Goal: Task Accomplishment & Management: Use online tool/utility

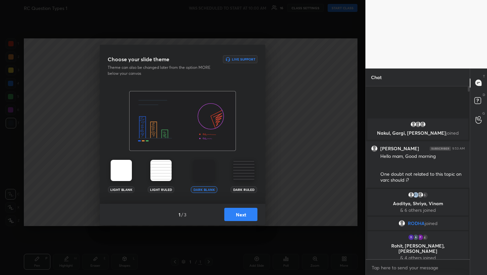
click at [237, 217] on button "Next" at bounding box center [240, 214] width 33 height 13
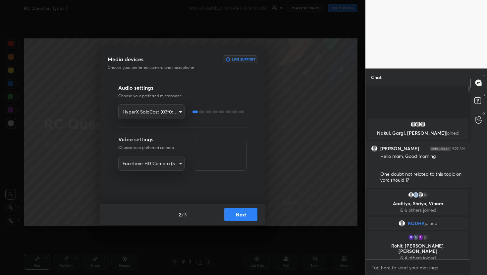
click at [244, 212] on button "Next" at bounding box center [240, 214] width 33 height 13
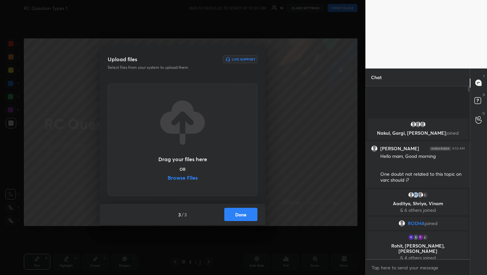
click at [189, 179] on label "Browse Files" at bounding box center [183, 178] width 30 height 7
click at [168, 179] on input "Browse Files" at bounding box center [168, 178] width 0 height 7
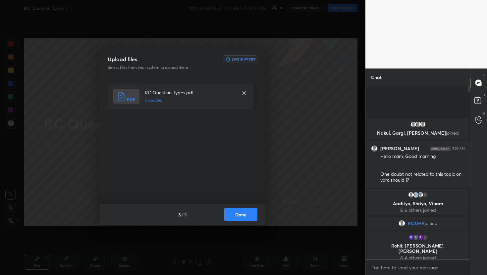
click at [242, 214] on button "Done" at bounding box center [240, 214] width 33 height 13
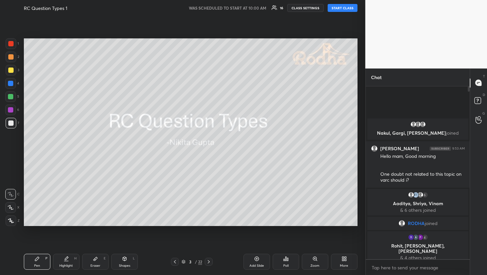
click at [346, 11] on button "START CLASS" at bounding box center [343, 8] width 30 height 8
type textarea "x"
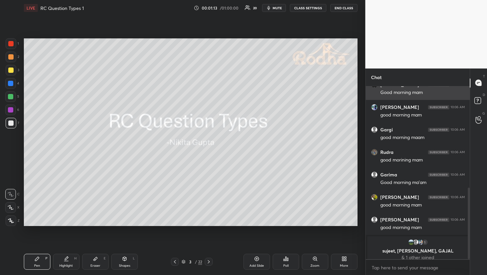
scroll to position [246, 0]
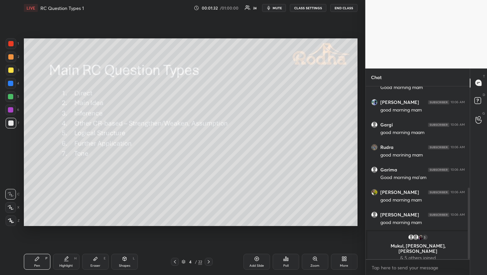
click at [11, 59] on div at bounding box center [10, 56] width 5 height 5
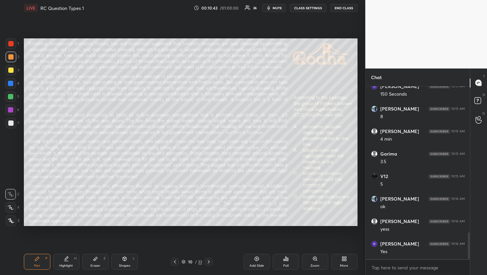
scroll to position [972, 0]
click at [280, 267] on div "Poll" at bounding box center [286, 262] width 27 height 16
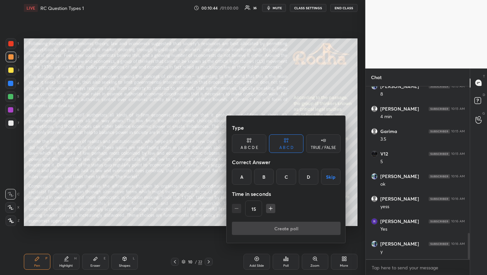
scroll to position [1022, 0]
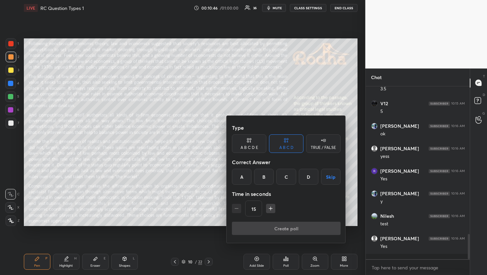
click at [270, 211] on icon "button" at bounding box center [270, 208] width 7 height 7
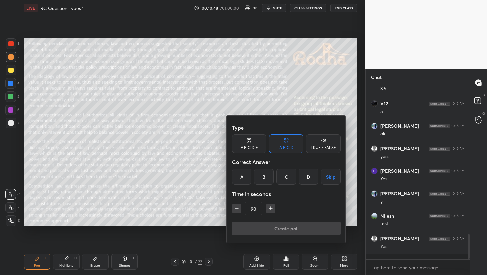
click at [270, 211] on icon "button" at bounding box center [270, 208] width 7 height 7
click at [270, 211] on icon "button" at bounding box center [273, 208] width 7 height 7
click at [276, 210] on icon "button" at bounding box center [273, 208] width 7 height 7
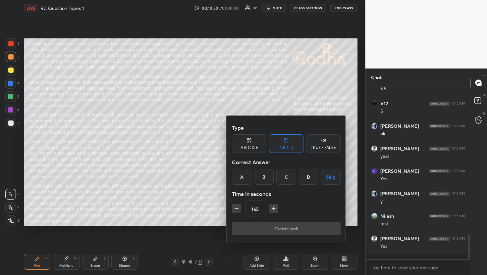
click at [276, 210] on icon "button" at bounding box center [273, 208] width 7 height 7
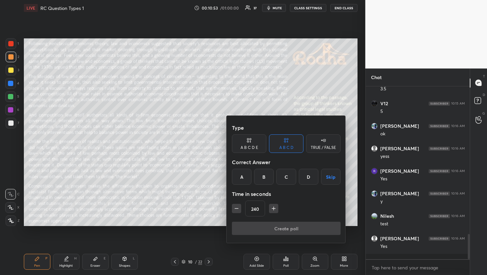
click at [311, 147] on div "TRUE / FALSE" at bounding box center [323, 144] width 34 height 19
click at [274, 211] on icon "button" at bounding box center [273, 208] width 7 height 7
click at [238, 211] on icon "button" at bounding box center [236, 208] width 7 height 7
type input "240"
click at [321, 177] on button "Skip" at bounding box center [323, 177] width 34 height 16
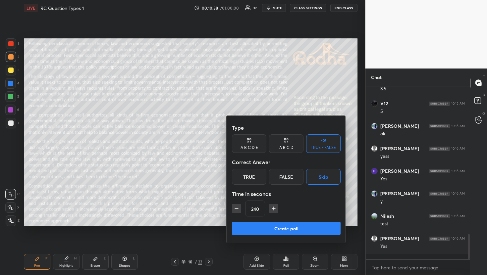
click at [302, 231] on button "Create poll" at bounding box center [286, 228] width 109 height 13
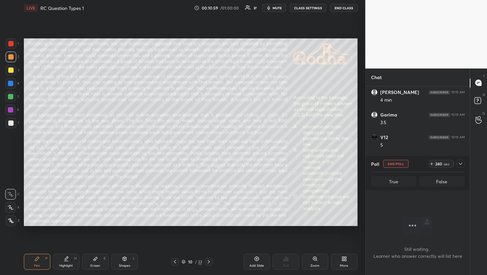
scroll to position [840, 0]
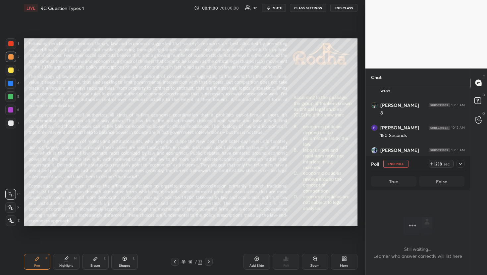
click at [280, 9] on span "mute" at bounding box center [277, 8] width 9 height 5
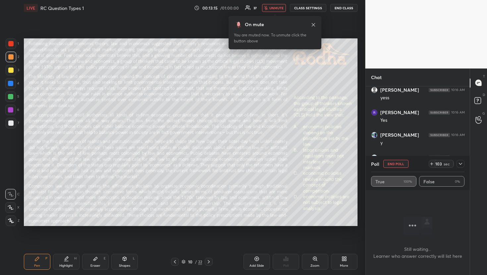
scroll to position [1018, 0]
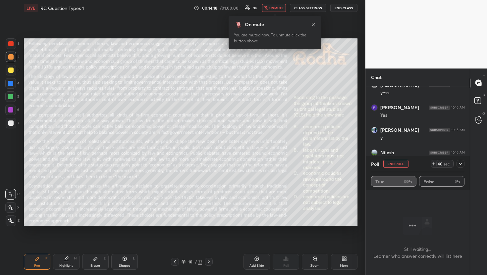
click at [462, 165] on icon at bounding box center [460, 163] width 5 height 5
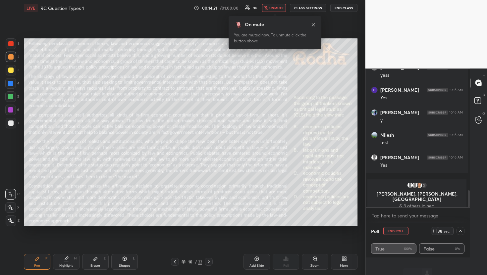
scroll to position [0, 0]
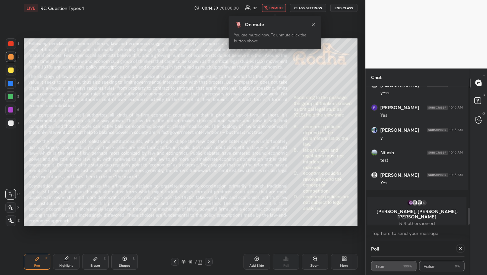
click at [276, 8] on span "unmute" at bounding box center [276, 8] width 14 height 5
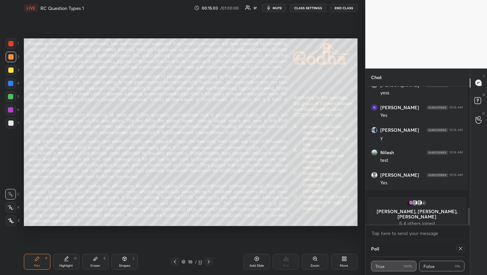
click at [460, 249] on icon at bounding box center [460, 248] width 5 height 5
type textarea "x"
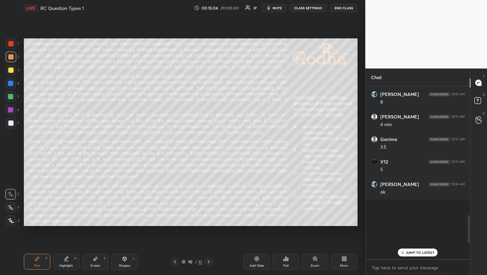
scroll to position [805, 0]
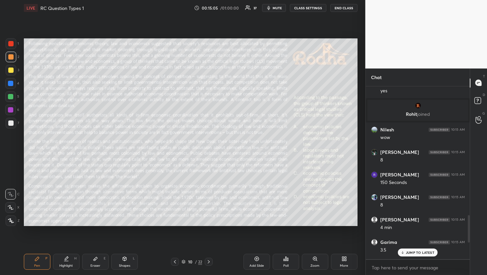
click at [427, 253] on p "JUMP TO LATEST" at bounding box center [420, 253] width 28 height 4
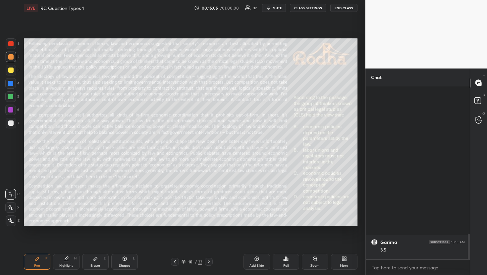
scroll to position [995, 0]
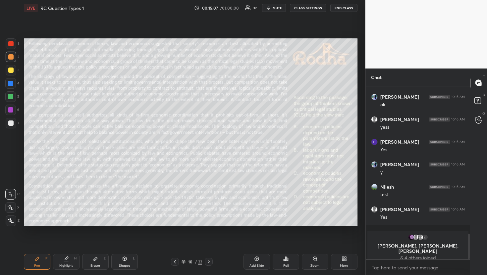
click at [288, 264] on div "Poll" at bounding box center [285, 265] width 5 height 3
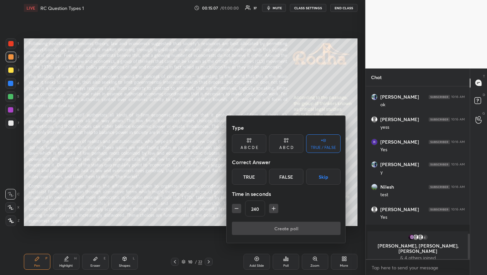
click at [288, 264] on div at bounding box center [243, 137] width 487 height 275
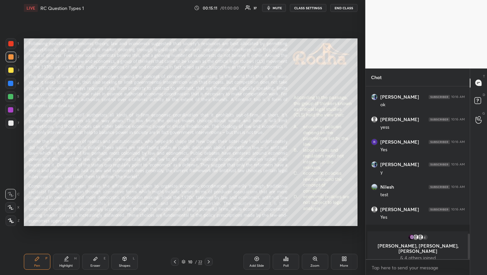
click at [288, 264] on div "Poll" at bounding box center [285, 265] width 5 height 3
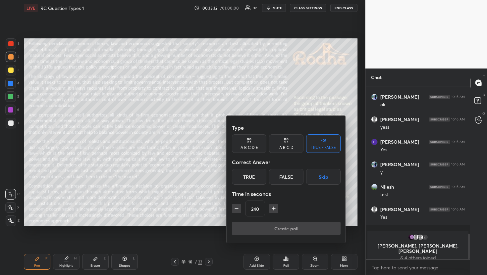
click at [286, 144] on div "A B C D" at bounding box center [286, 144] width 34 height 19
click at [239, 177] on div "A" at bounding box center [242, 177] width 20 height 16
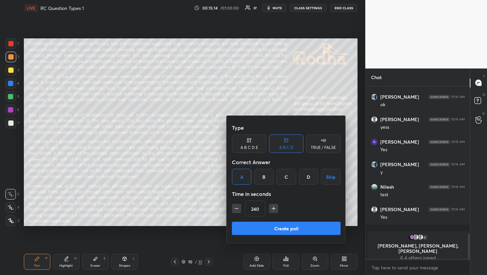
click at [236, 203] on div "240" at bounding box center [286, 209] width 109 height 16
click at [236, 210] on icon "button" at bounding box center [236, 208] width 7 height 7
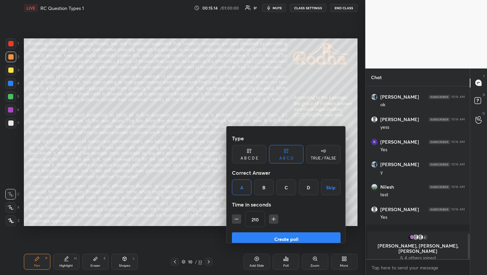
click at [236, 216] on icon "button" at bounding box center [236, 219] width 7 height 7
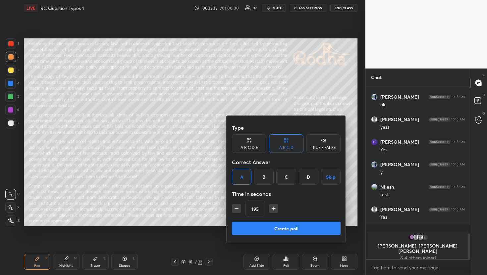
click at [236, 210] on icon "button" at bounding box center [236, 208] width 7 height 7
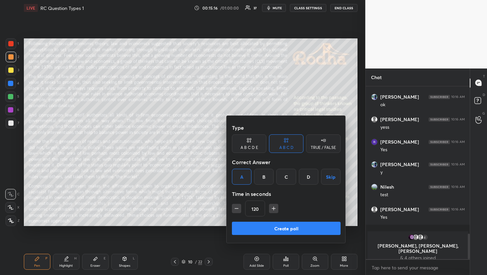
click at [236, 210] on icon "button" at bounding box center [236, 208] width 7 height 7
type input "90"
click at [258, 228] on button "Create poll" at bounding box center [286, 228] width 109 height 13
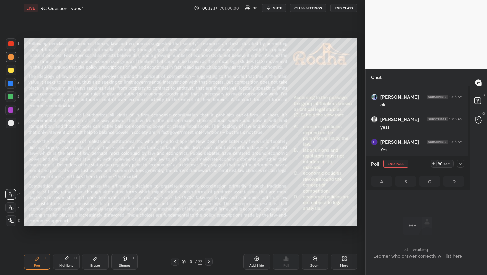
scroll to position [153, 102]
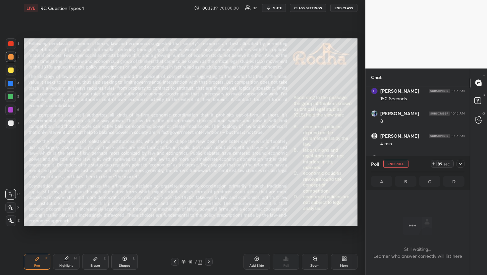
click at [277, 4] on button "mute" at bounding box center [274, 8] width 24 height 8
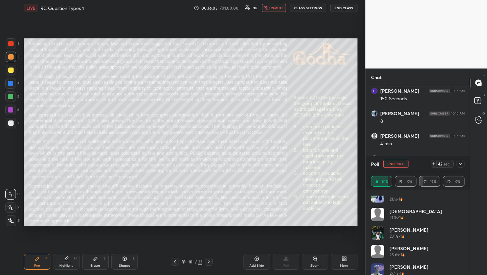
scroll to position [0, 0]
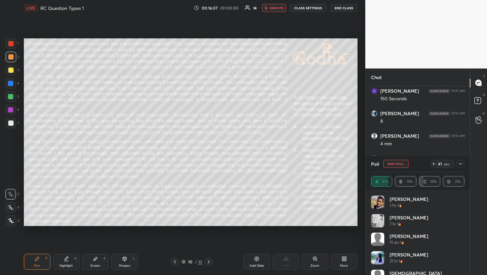
click at [461, 163] on icon at bounding box center [460, 163] width 5 height 5
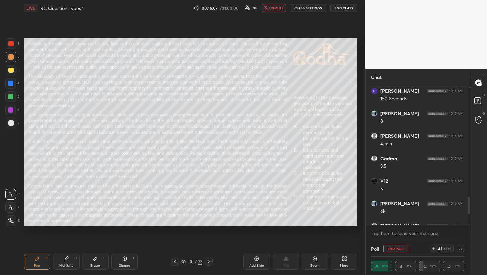
scroll to position [2, 2]
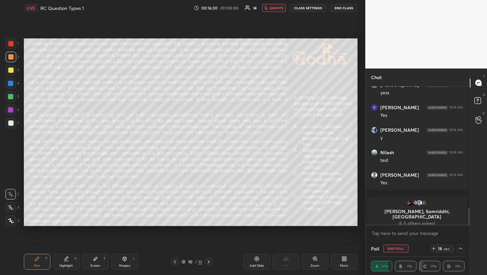
click at [275, 5] on button "unmute" at bounding box center [274, 8] width 24 height 8
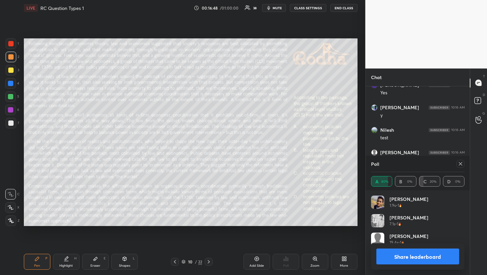
scroll to position [78, 91]
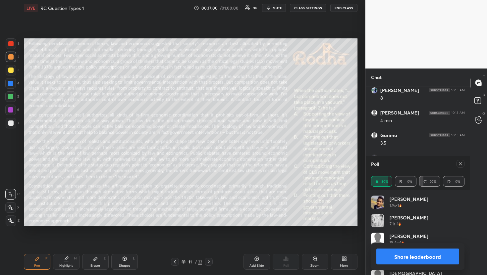
click at [461, 166] on icon at bounding box center [460, 163] width 5 height 5
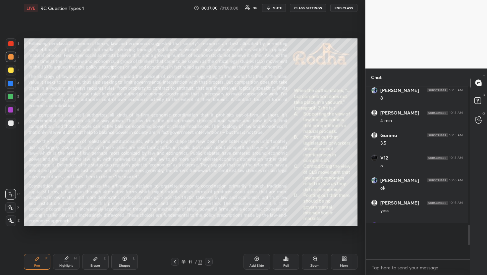
scroll to position [165, 100]
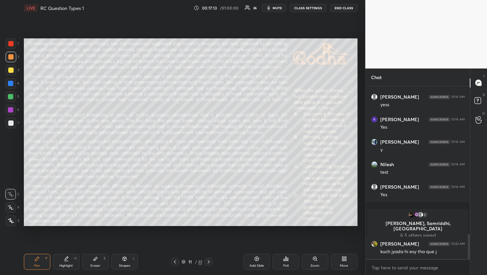
click at [280, 268] on div "Poll" at bounding box center [286, 262] width 27 height 16
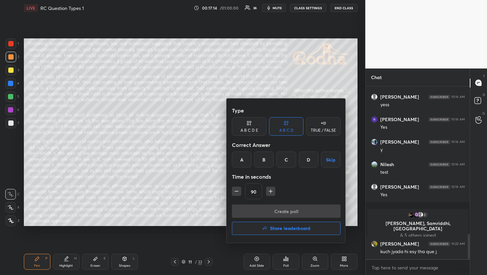
click at [264, 166] on div "B" at bounding box center [264, 160] width 20 height 16
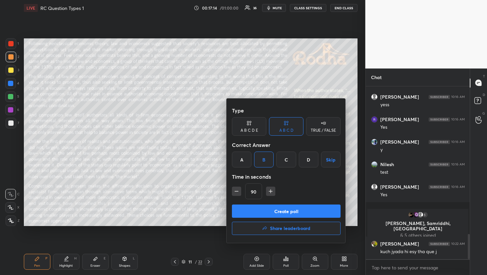
click at [279, 213] on button "Create poll" at bounding box center [286, 211] width 109 height 13
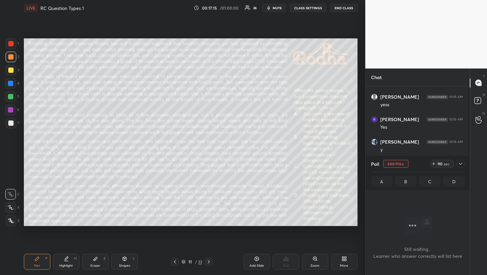
scroll to position [142, 100]
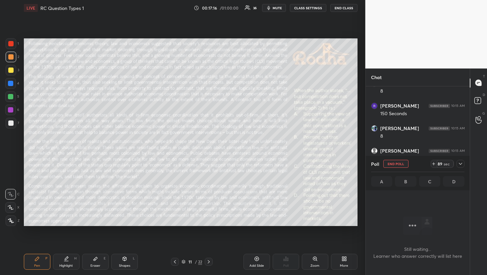
click at [464, 164] on div at bounding box center [461, 164] width 8 height 8
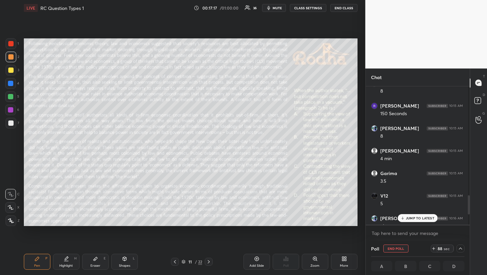
click at [273, 7] on button "mute" at bounding box center [274, 8] width 24 height 8
click at [418, 216] on p "JUMP TO LATEST" at bounding box center [420, 218] width 28 height 4
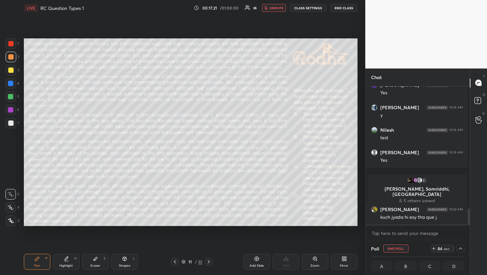
click at [394, 232] on body "1 2 3 4 5 6 7 R O A L C X Z Erase all C X Z LIVE RC Question Types 1 00:17:21 /…" at bounding box center [243, 137] width 487 height 275
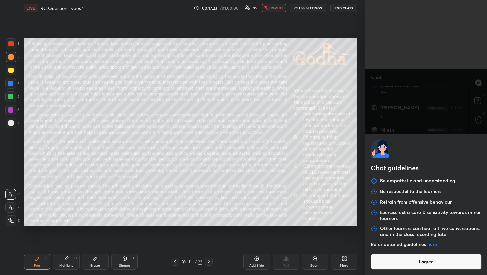
click at [404, 263] on button "I agree" at bounding box center [426, 262] width 111 height 16
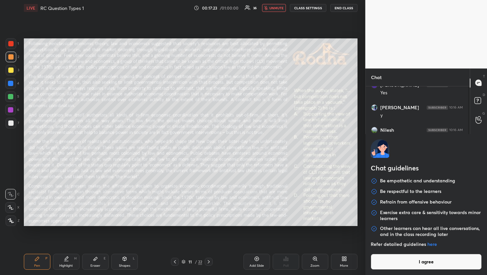
type textarea "x"
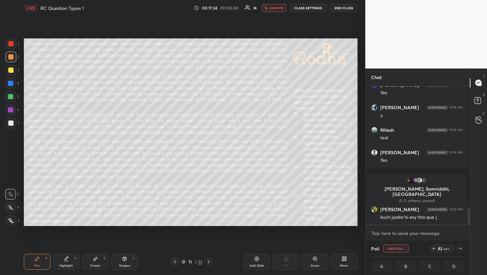
type textarea "n"
type textarea "x"
type textarea "nb"
type textarea "x"
type textarea "n"
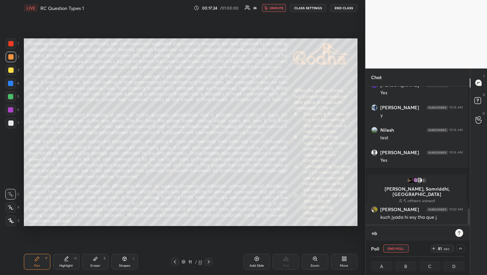
type textarea "x"
type textarea "b"
type textarea "x"
type textarea "br"
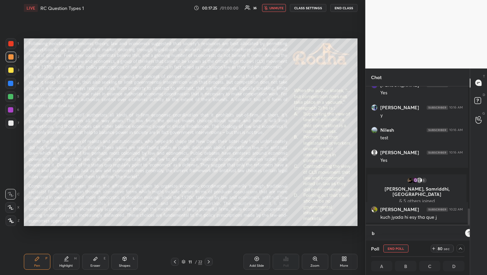
type textarea "x"
type textarea "brb"
type textarea "x"
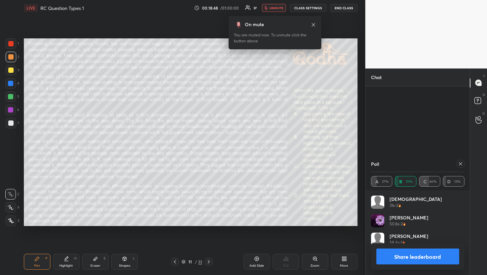
scroll to position [1058, 0]
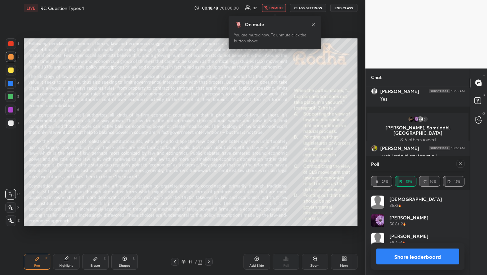
type textarea "x"
click at [274, 8] on span "unmute" at bounding box center [276, 8] width 14 height 5
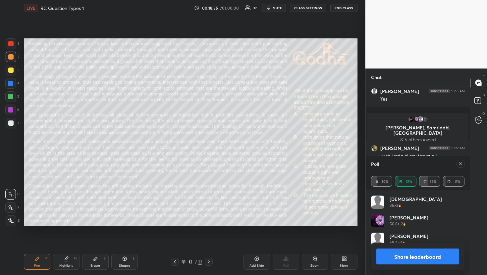
click at [460, 162] on icon at bounding box center [460, 163] width 5 height 5
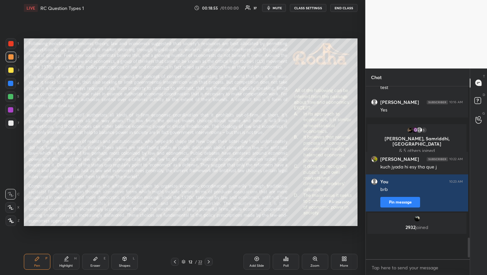
scroll to position [0, 2]
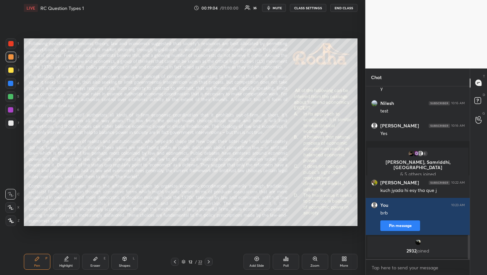
click at [283, 263] on div "Poll" at bounding box center [286, 262] width 27 height 16
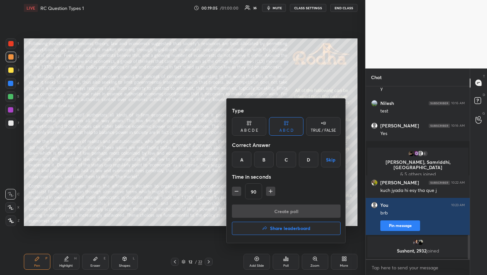
click at [306, 163] on div "D" at bounding box center [309, 160] width 20 height 16
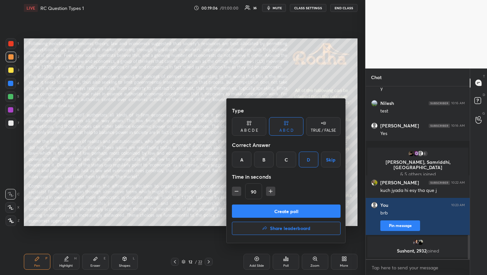
click at [283, 210] on button "Create poll" at bounding box center [286, 211] width 109 height 13
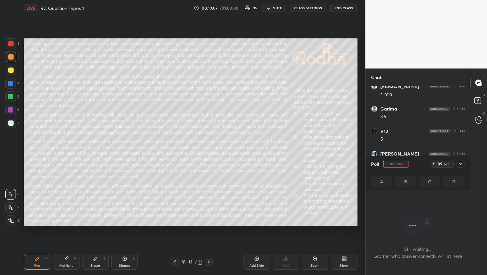
click at [463, 163] on icon at bounding box center [460, 163] width 5 height 5
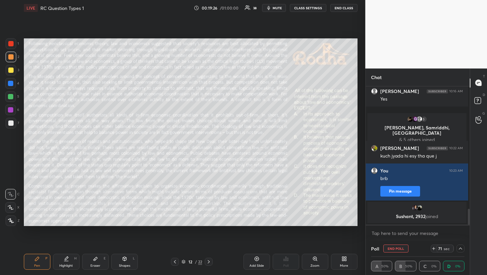
click at [270, 8] on icon "button" at bounding box center [268, 8] width 3 height 4
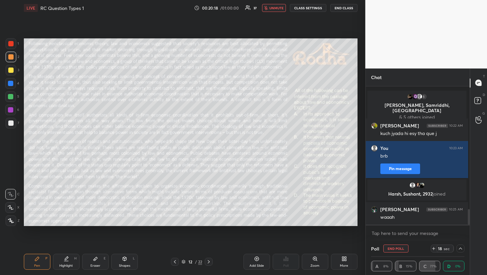
click at [274, 7] on span "unmute" at bounding box center [276, 8] width 14 height 5
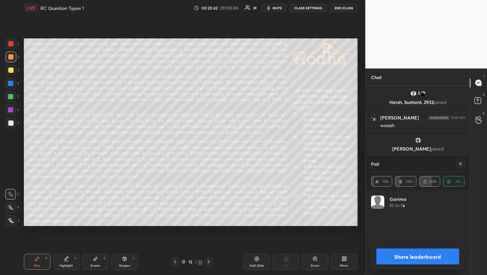
scroll to position [2, 2]
click at [462, 164] on icon at bounding box center [460, 163] width 5 height 5
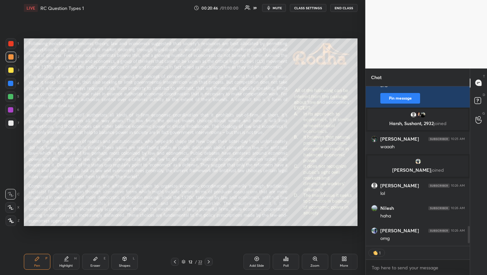
scroll to position [158, 102]
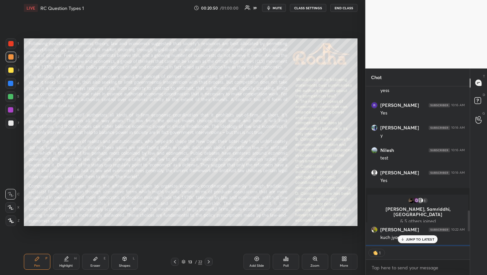
click at [423, 239] on p "JUMP TO LATEST" at bounding box center [420, 240] width 28 height 4
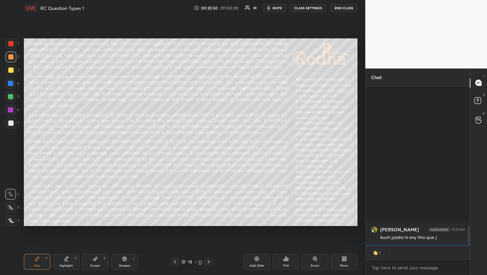
scroll to position [1125, 0]
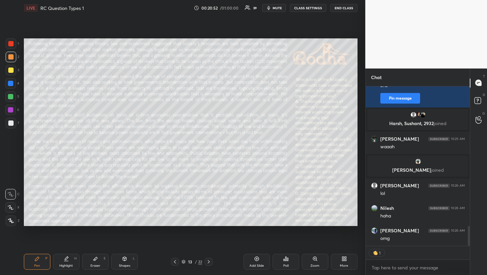
type textarea "x"
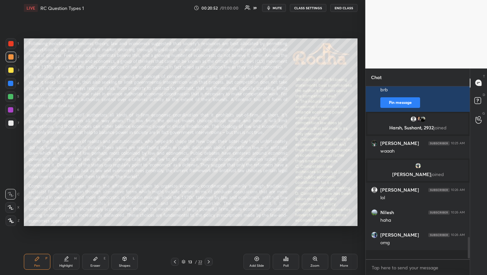
scroll to position [2, 2]
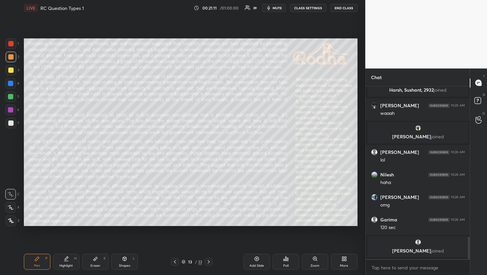
click at [288, 267] on div "Poll" at bounding box center [285, 265] width 5 height 3
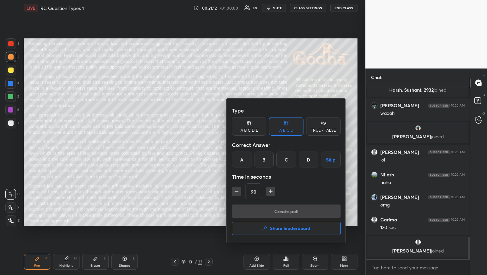
click at [306, 162] on div "D" at bounding box center [309, 160] width 20 height 16
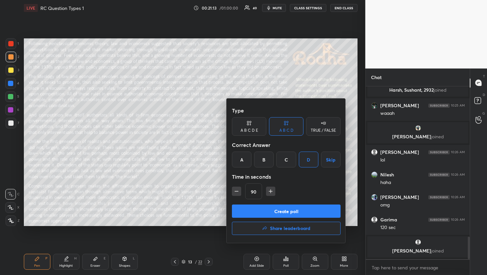
click at [271, 190] on icon "button" at bounding box center [270, 191] width 7 height 7
click at [271, 190] on icon "button" at bounding box center [273, 191] width 7 height 7
type input "120"
click at [276, 214] on button "Create poll" at bounding box center [286, 211] width 109 height 13
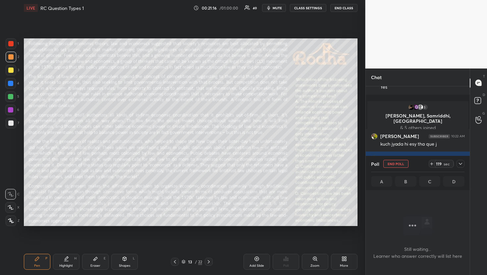
click at [463, 165] on icon at bounding box center [460, 163] width 5 height 5
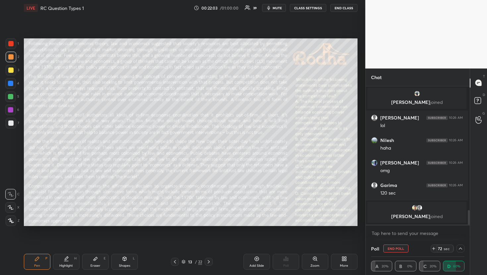
click at [275, 10] on span "mute" at bounding box center [277, 8] width 9 height 5
click at [277, 9] on span "unmute" at bounding box center [276, 8] width 14 height 5
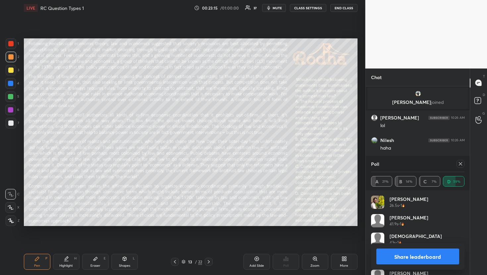
scroll to position [2, 2]
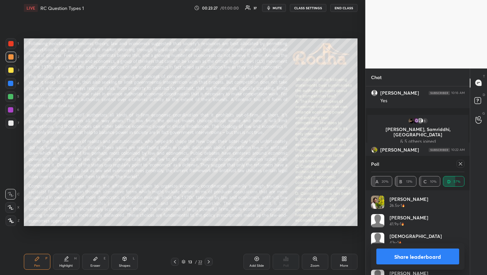
click at [459, 161] on icon at bounding box center [460, 163] width 5 height 5
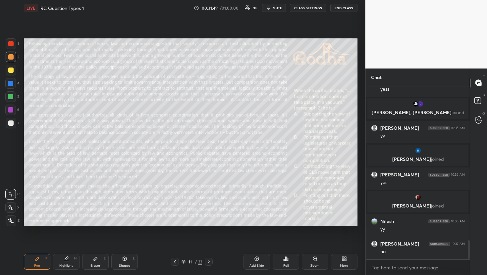
scroll to position [1441, 0]
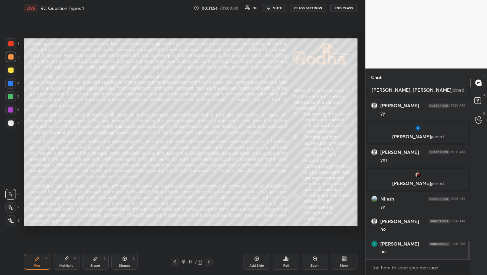
click at [23, 56] on div "Setting up your live class Poll for secs No correct answer Start poll" at bounding box center [190, 132] width 339 height 233
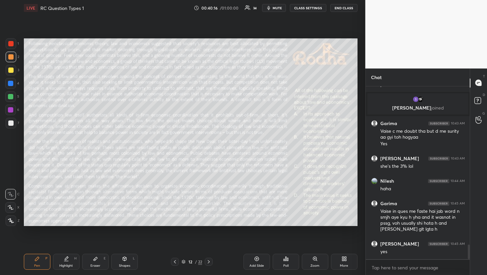
scroll to position [1901, 0]
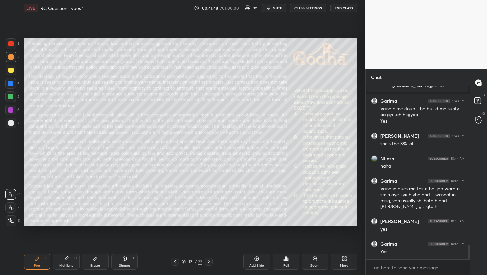
click at [22, 139] on div "Setting up your live class Poll for secs No correct answer Start poll" at bounding box center [190, 132] width 339 height 233
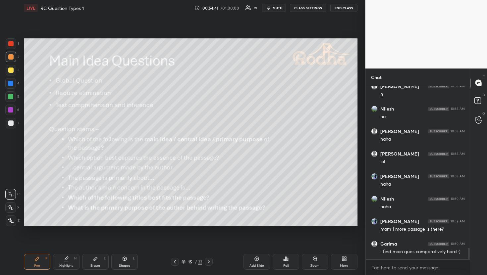
scroll to position [2528, 0]
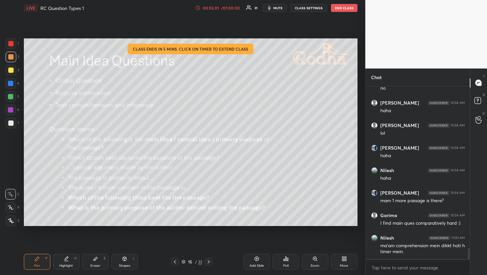
click at [220, 9] on div "00:55:01" at bounding box center [211, 8] width 19 height 4
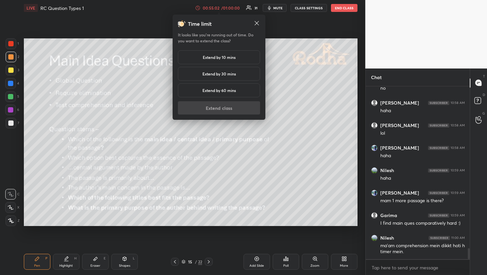
click at [212, 54] on h5 "Extend by 10 mins" at bounding box center [219, 57] width 33 height 6
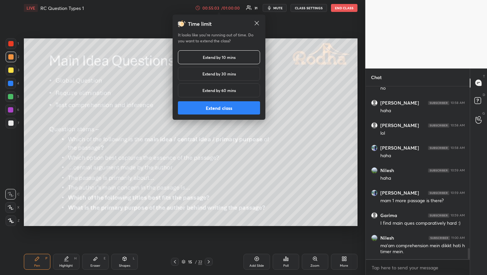
click at [228, 112] on button "Extend class" at bounding box center [219, 107] width 82 height 13
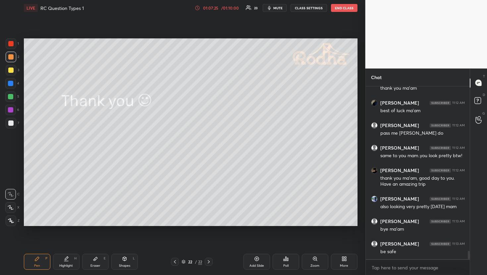
scroll to position [3509, 0]
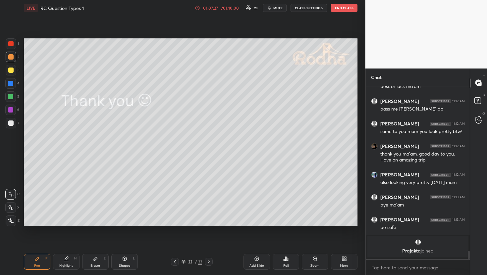
click at [348, 10] on button "END CLASS" at bounding box center [344, 8] width 27 height 8
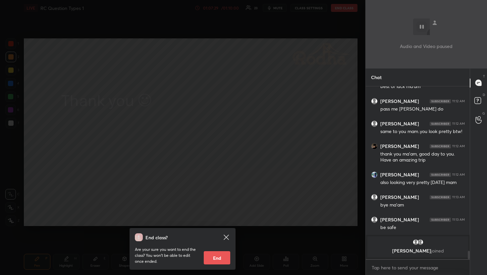
click at [218, 257] on button "End" at bounding box center [217, 258] width 27 height 13
type textarea "x"
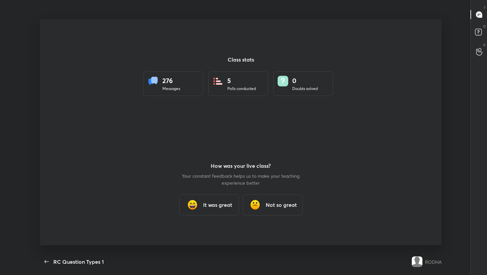
scroll to position [32906, 32667]
